Goal: Information Seeking & Learning: Learn about a topic

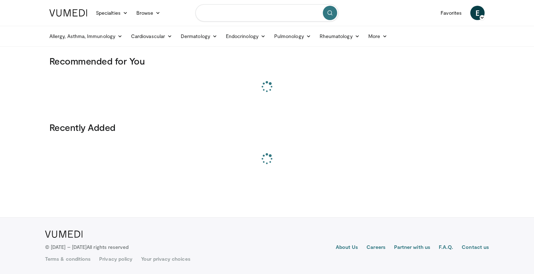
click at [238, 12] on input "Search topics, interventions" at bounding box center [267, 12] width 143 height 17
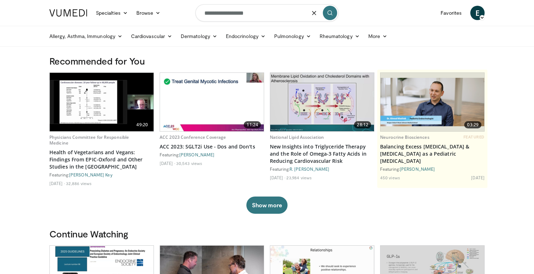
type input "**********"
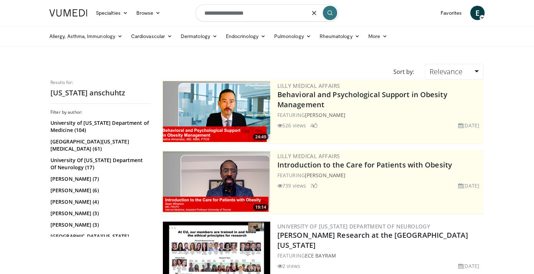
click at [252, 15] on input "**********" at bounding box center [267, 12] width 143 height 17
type input "**********"
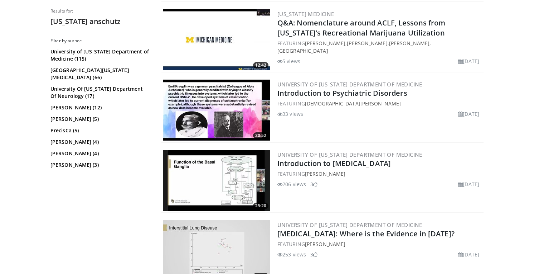
scroll to position [354, 0]
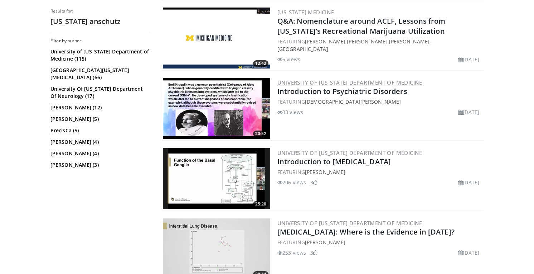
click at [297, 81] on link "University of [US_STATE] Department of Medicine" at bounding box center [350, 82] width 145 height 7
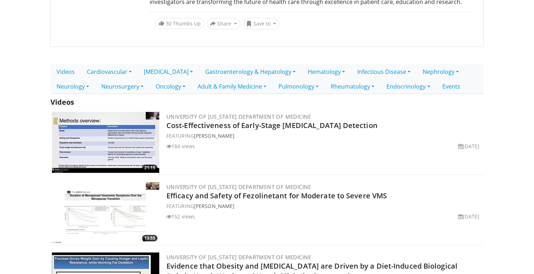
scroll to position [127, 0]
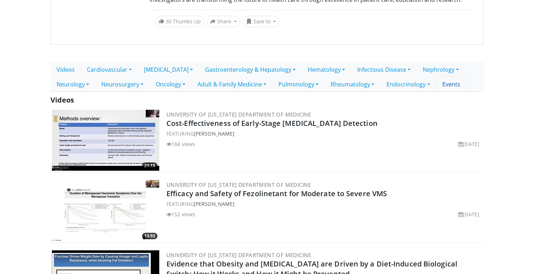
click at [450, 90] on link "Events" at bounding box center [452, 84] width 30 height 15
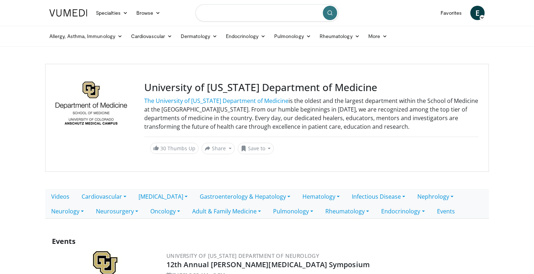
click at [276, 13] on input "Search topics, interventions" at bounding box center [267, 12] width 143 height 17
type input "**********"
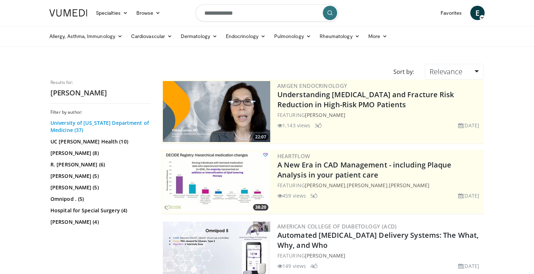
click at [132, 124] on link "University of [US_STATE] Department of Medicine (37)" at bounding box center [99, 126] width 98 height 14
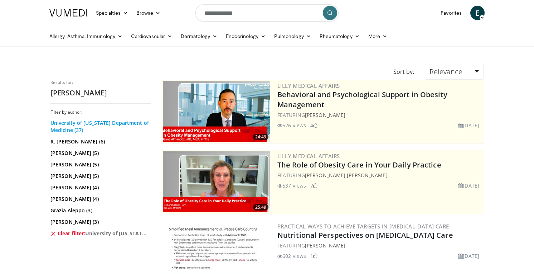
click at [141, 122] on link "University of Colorado Department of Medicine (37)" at bounding box center [99, 126] width 98 height 14
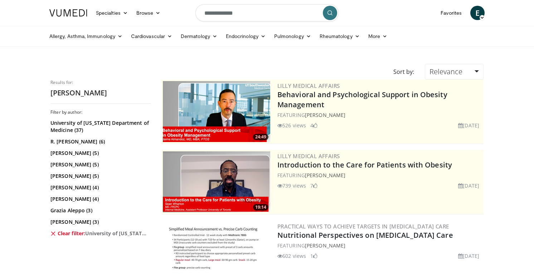
click at [245, 12] on input "**********" at bounding box center [267, 12] width 143 height 17
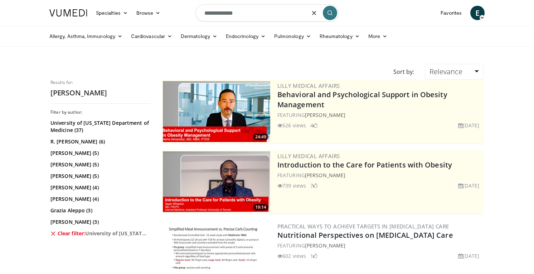
click at [245, 12] on input "**********" at bounding box center [267, 12] width 143 height 17
type input "**********"
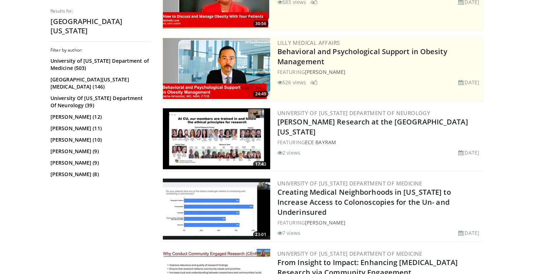
scroll to position [132, 0]
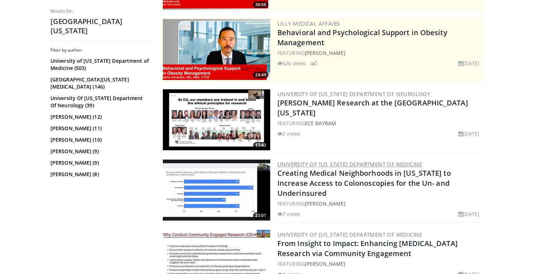
click at [303, 162] on link "University of [US_STATE] Department of Medicine" at bounding box center [350, 163] width 145 height 7
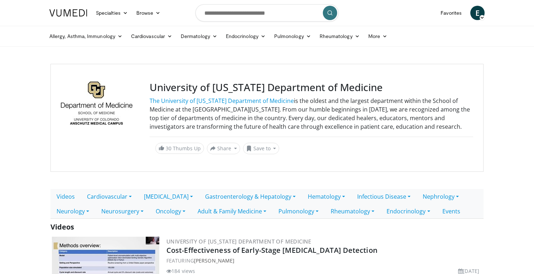
click at [296, 90] on h3 "University of [US_STATE] Department of Medicine" at bounding box center [312, 87] width 324 height 12
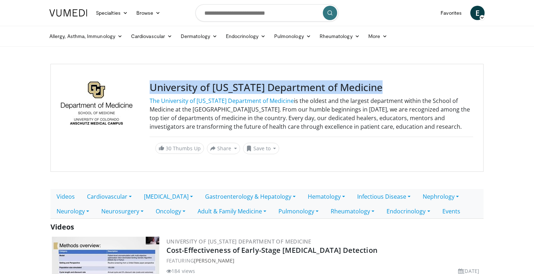
click at [296, 90] on h3 "University of [US_STATE] Department of Medicine" at bounding box center [312, 87] width 324 height 12
copy div "University of [US_STATE] Department of Medicine"
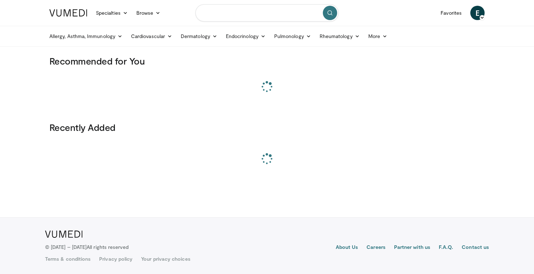
click at [236, 13] on input "Search topics, interventions" at bounding box center [267, 12] width 143 height 17
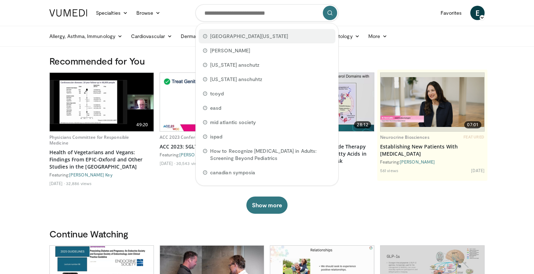
click at [228, 34] on span "[GEOGRAPHIC_DATA][US_STATE]" at bounding box center [249, 36] width 78 height 7
type input "**********"
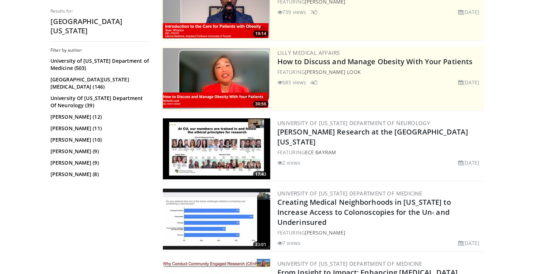
scroll to position [130, 0]
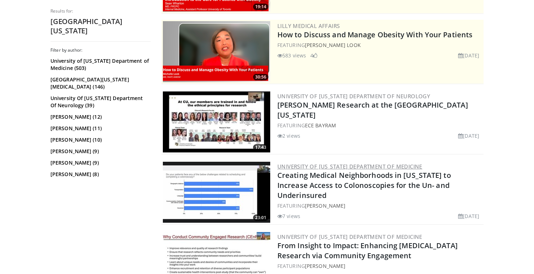
click at [291, 164] on link "University of [US_STATE] Department of Medicine" at bounding box center [350, 166] width 145 height 7
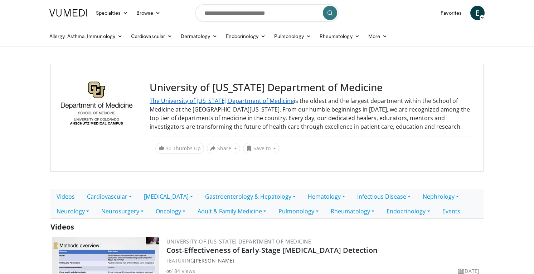
click at [165, 99] on link "The University of Colorado Department of Medicine" at bounding box center [222, 101] width 144 height 8
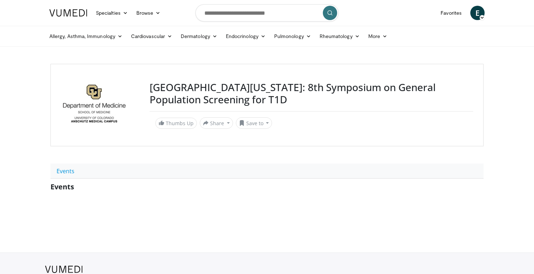
click at [291, 83] on h3 "[GEOGRAPHIC_DATA][US_STATE]: 8th Symposium on General Population Screening for …" at bounding box center [312, 93] width 324 height 24
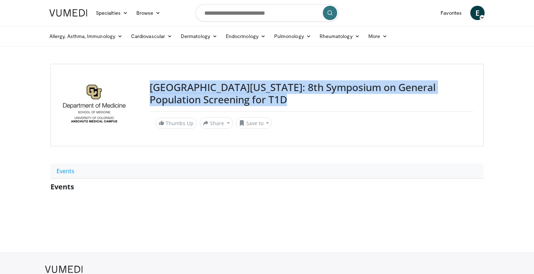
click at [291, 83] on h3 "[GEOGRAPHIC_DATA][US_STATE]: 8th Symposium on General Population Screening for …" at bounding box center [312, 93] width 324 height 24
copy h3 "[GEOGRAPHIC_DATA][US_STATE]: 8th Symposium on General Population Screening for …"
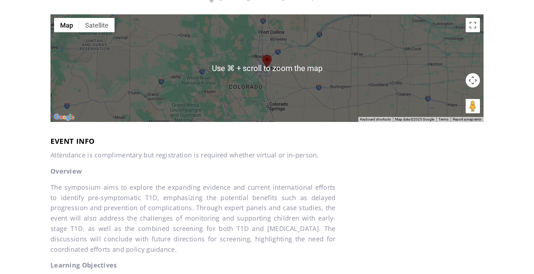
scroll to position [178, 0]
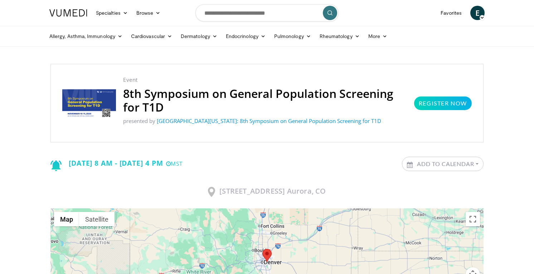
click at [94, 107] on img at bounding box center [89, 103] width 54 height 28
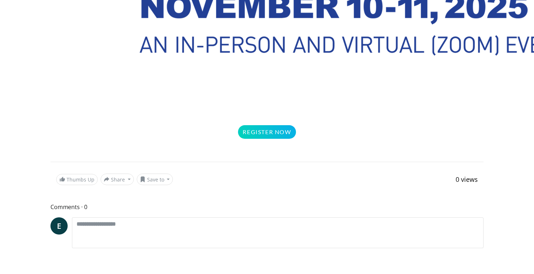
scroll to position [1235, 0]
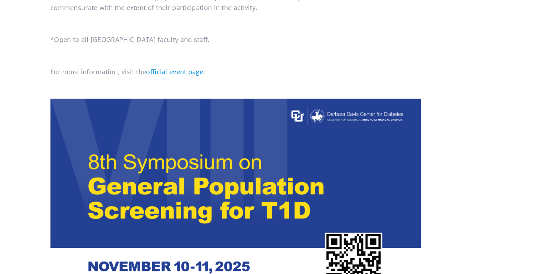
scroll to position [749, 0]
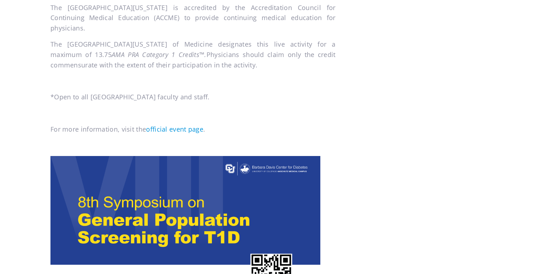
scroll to position [689, 0]
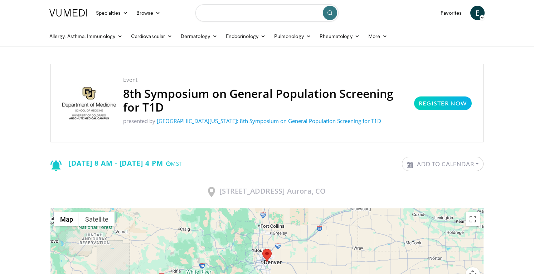
click at [269, 18] on input "Search topics, interventions" at bounding box center [267, 12] width 143 height 17
type input "****"
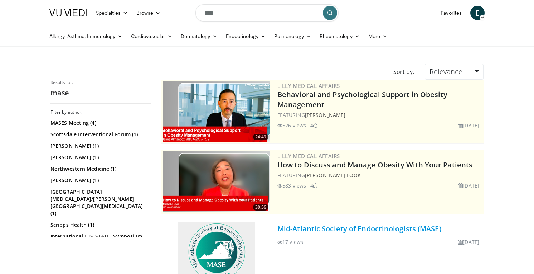
click at [303, 232] on link "Mid-Atlantic Society of Endocrinologists (MASE)" at bounding box center [360, 228] width 164 height 10
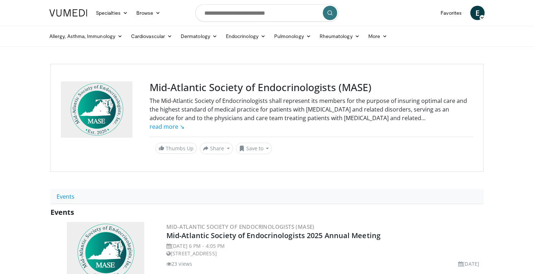
click at [313, 86] on h3 "Mid-Atlantic Society of Endocrinologists (MASE)" at bounding box center [312, 87] width 324 height 12
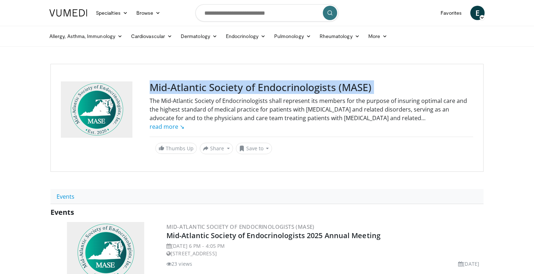
click at [313, 86] on h3 "Mid-Atlantic Society of Endocrinologists (MASE)" at bounding box center [312, 87] width 324 height 12
copy div "Mid-Atlantic Society of Endocrinologists (MASE)"
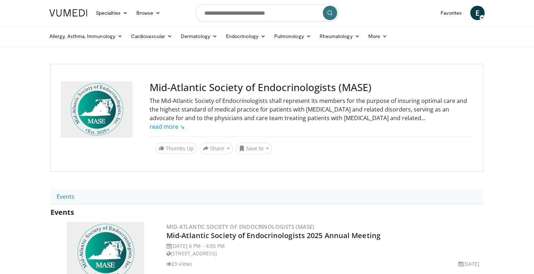
click at [389, 236] on h2 "Mid-Atlantic Society of Endocrinologists 2025 Annual Meeting" at bounding box center [325, 235] width 316 height 10
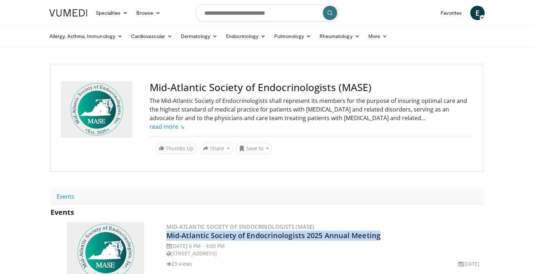
drag, startPoint x: 384, startPoint y: 233, endPoint x: 164, endPoint y: 231, distance: 219.2
click at [164, 231] on div "EVENT Mid-Atlantic Society of Endocrinologists (MASE) Mid-Atlantic Society of E…" at bounding box center [266, 252] width 433 height 64
copy link "Mid-Atlantic Society of Endocrinologists 2025 Annual Meeting"
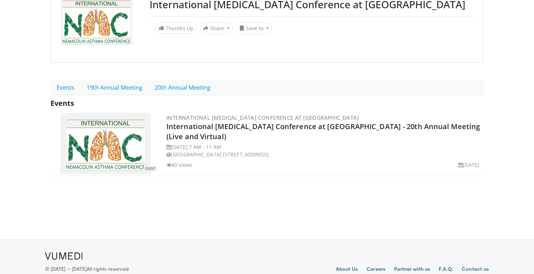
scroll to position [91, 0]
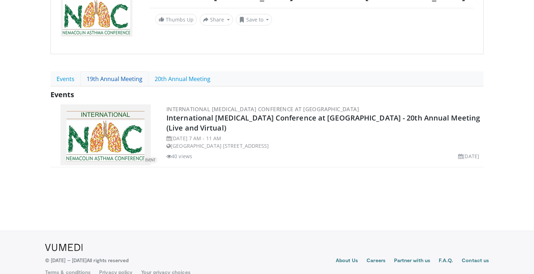
click at [130, 81] on link "19th Annual Meeting" at bounding box center [115, 78] width 68 height 15
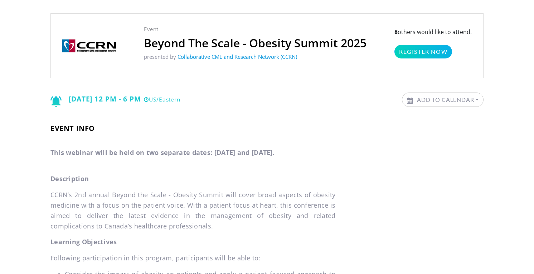
scroll to position [54, 0]
